Goal: Use online tool/utility: Utilize a website feature to perform a specific function

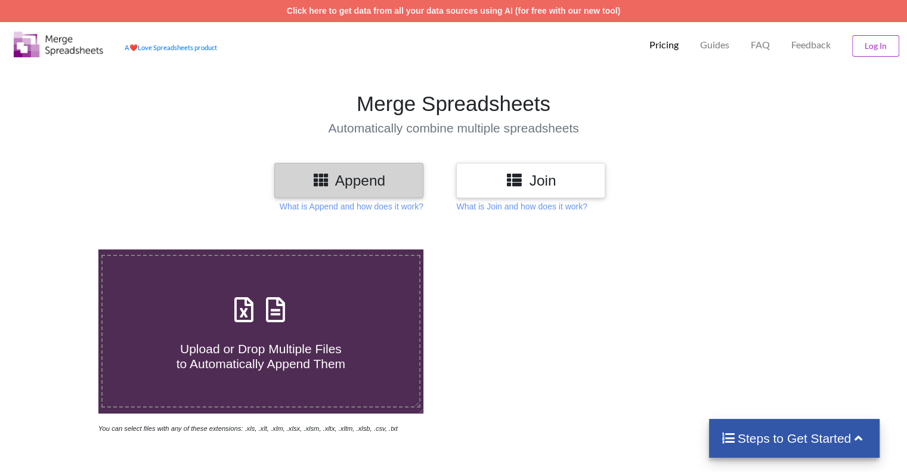
click at [286, 333] on h4 "Upload or Drop Multiple Files to Automatically Append Them" at bounding box center [261, 348] width 316 height 45
click at [62, 249] on input "Upload or Drop Multiple Files to Automatically Append Them" at bounding box center [62, 249] width 0 height 0
type input "C:\fakepath\rcf933297-51-477.xlsx"
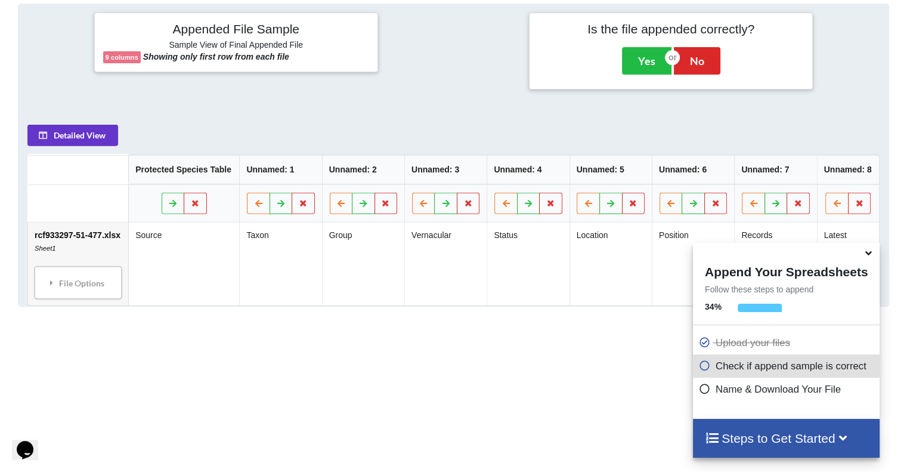
scroll to position [470, 0]
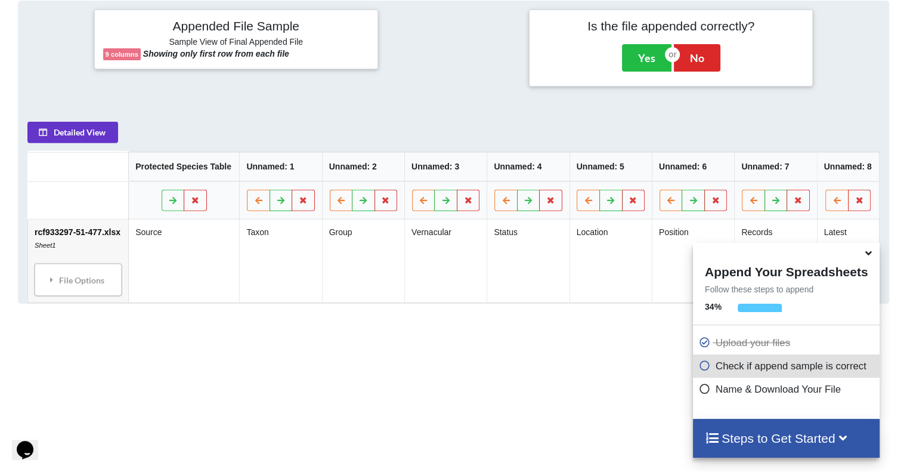
click at [866, 256] on icon at bounding box center [868, 251] width 13 height 11
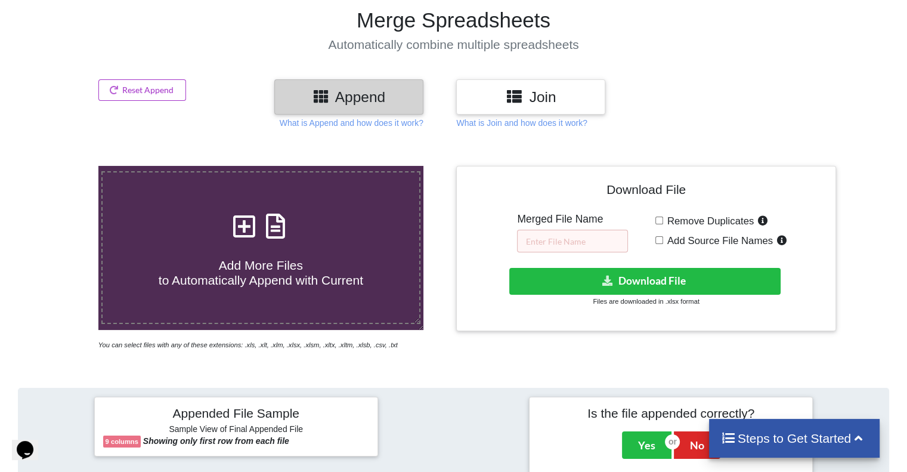
scroll to position [83, 0]
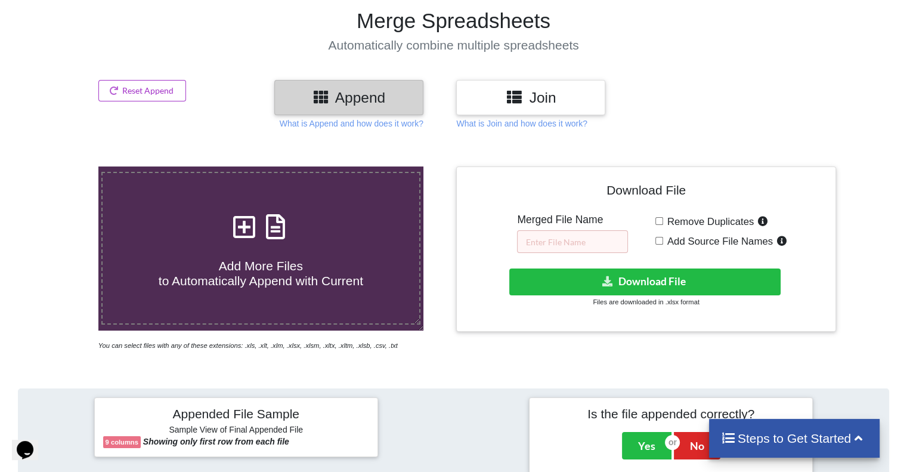
click at [506, 94] on h3 "Join" at bounding box center [530, 97] width 131 height 17
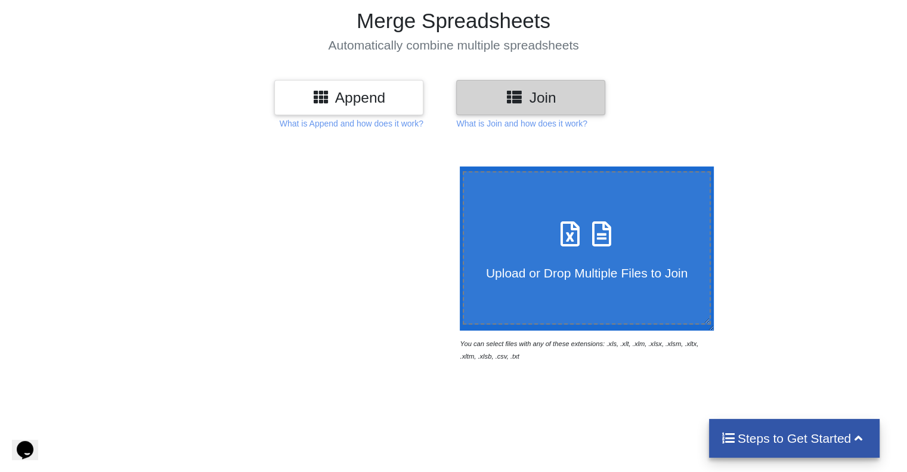
click at [387, 101] on h3 "Append" at bounding box center [348, 97] width 131 height 17
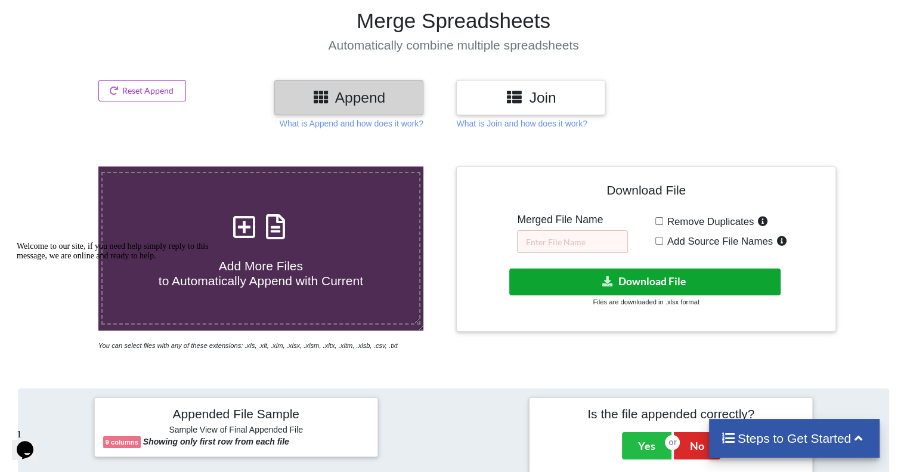
click at [581, 286] on button "Download File" at bounding box center [644, 281] width 271 height 27
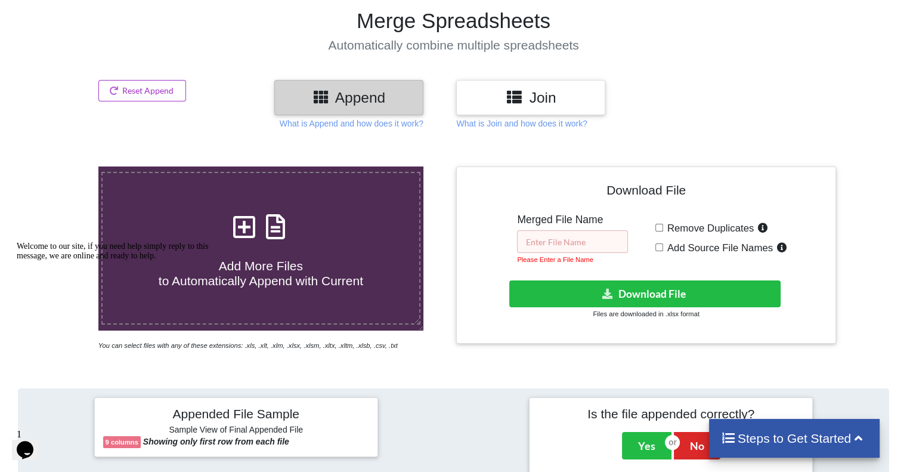
click at [582, 241] on input "text" at bounding box center [572, 241] width 111 height 23
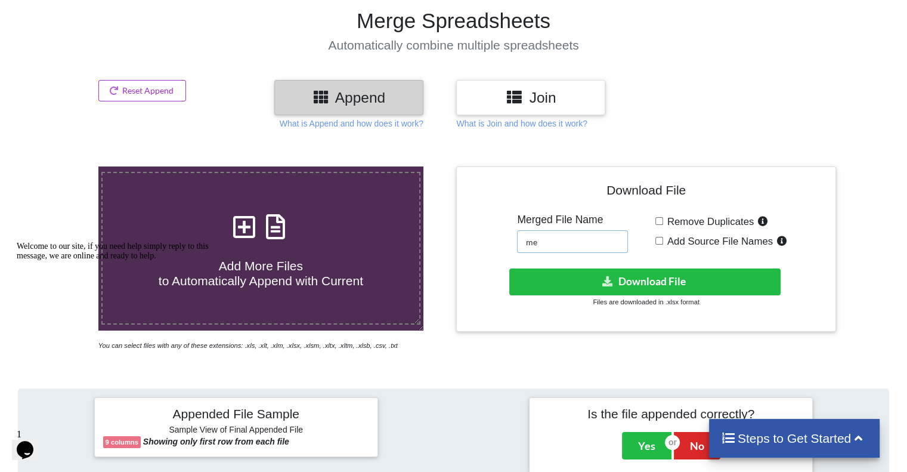
type input "m"
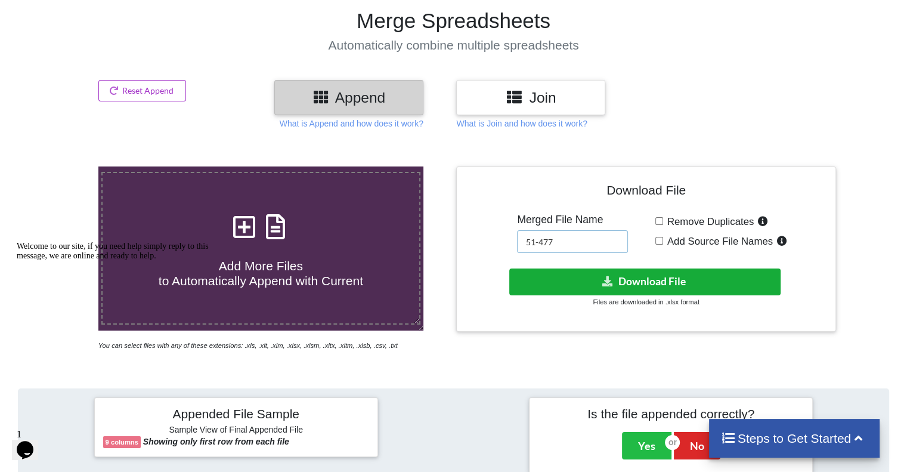
type input "51-477"
click at [606, 283] on icon at bounding box center [608, 280] width 13 height 9
